Goal: Transaction & Acquisition: Book appointment/travel/reservation

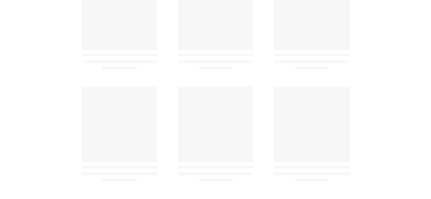
scroll to position [221, 0]
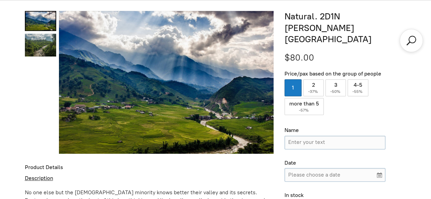
click at [298, 79] on div "1" at bounding box center [292, 87] width 17 height 17
radio input "false"
click at [309, 79] on label "2 ( -37% )" at bounding box center [313, 87] width 20 height 17
click at [309, 79] on input "2 ( -37% )" at bounding box center [313, 87] width 20 height 17
radio input "true"
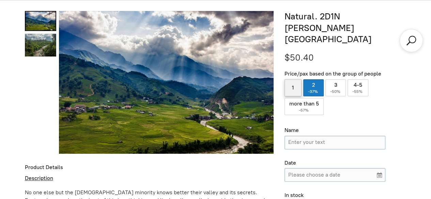
click at [295, 79] on label "1" at bounding box center [292, 87] width 17 height 17
click at [295, 79] on input "1" at bounding box center [292, 87] width 17 height 17
radio input "true"
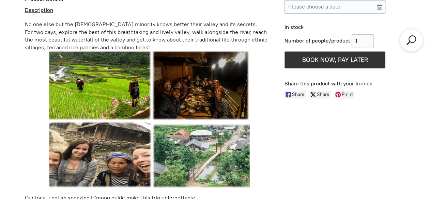
scroll to position [391, 0]
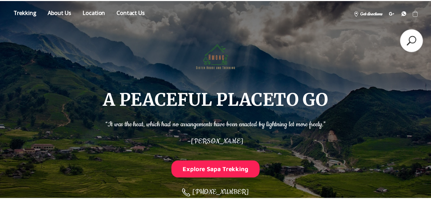
scroll to position [221, 0]
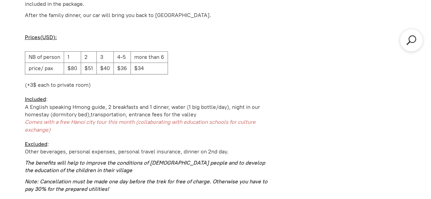
scroll to position [1072, 0]
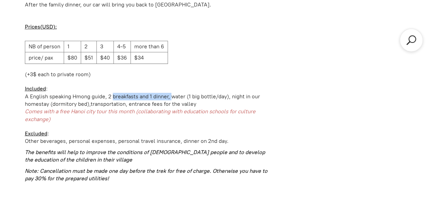
drag, startPoint x: 108, startPoint y: 82, endPoint x: 169, endPoint y: 79, distance: 60.7
click at [169, 93] on div "A English speaking Hmong guide, 2 breakfasts and 1 dinner, water (1 big bottle/…" at bounding box center [149, 96] width 249 height 7
copy div "2 breakfasts and 1 dinner"
